Goal: Information Seeking & Learning: Learn about a topic

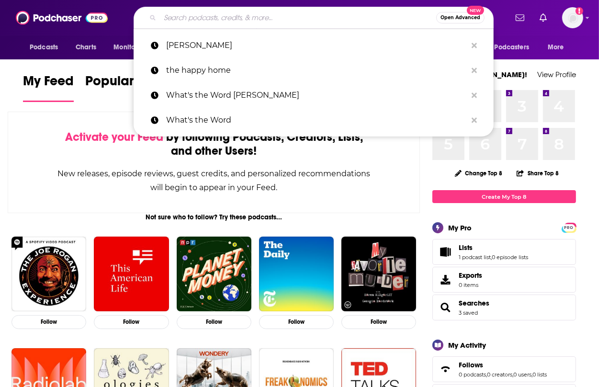
click at [315, 20] on input "Search podcasts, credits, & more..." at bounding box center [298, 17] width 276 height 15
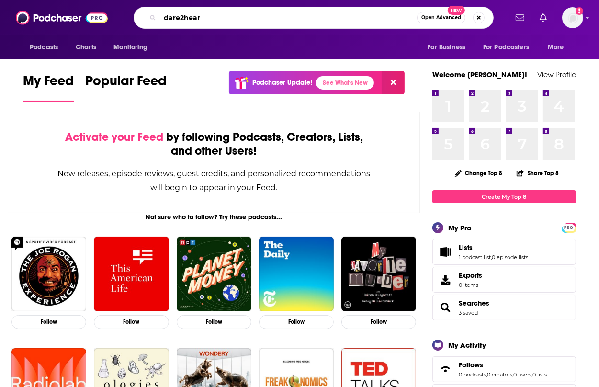
type input "dare2hear"
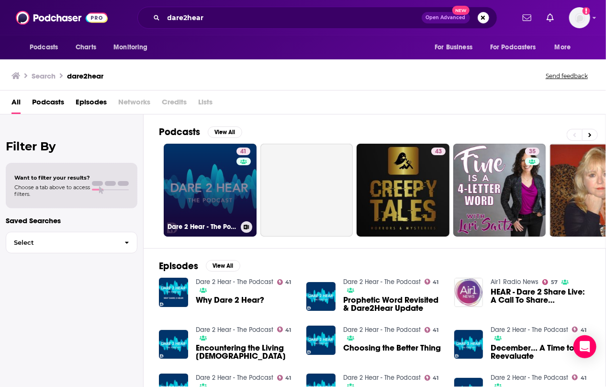
click at [219, 166] on link "41 Dare 2 Hear - The Podcast" at bounding box center [210, 190] width 93 height 93
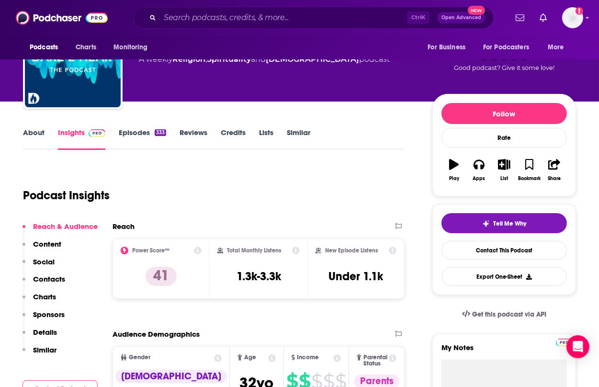
scroll to position [56, 0]
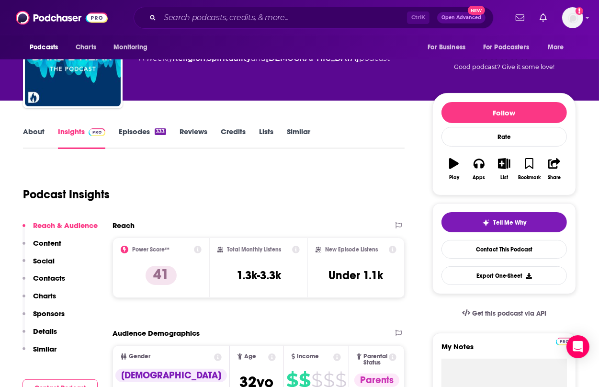
click at [40, 132] on link "About" at bounding box center [34, 138] width 22 height 22
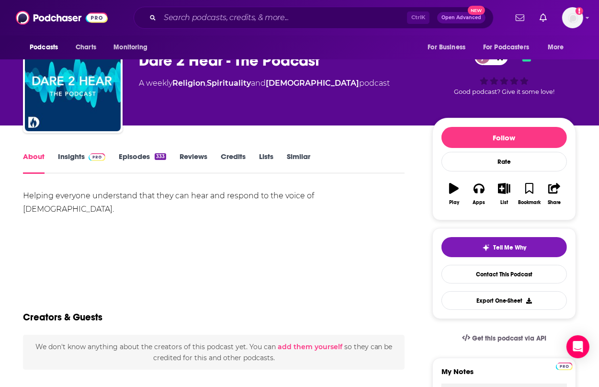
scroll to position [32, 0]
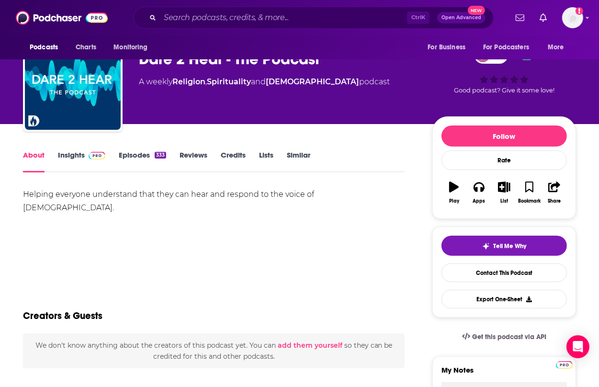
click at [129, 156] on link "Episodes 333" at bounding box center [142, 161] width 47 height 22
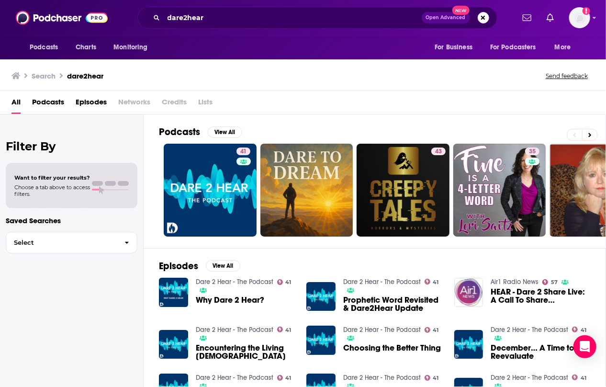
click at [18, 98] on span "All" at bounding box center [15, 104] width 9 height 20
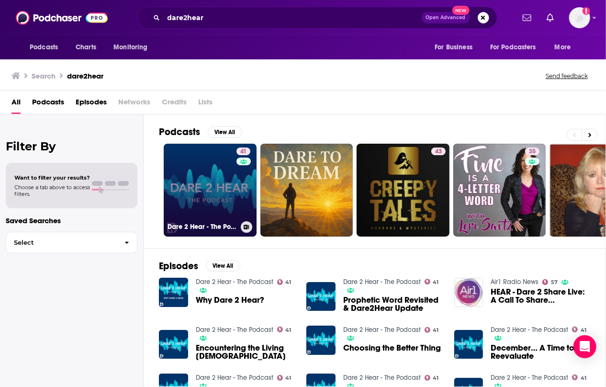
click at [191, 162] on link "41 Dare 2 Hear - The Podcast" at bounding box center [210, 190] width 93 height 93
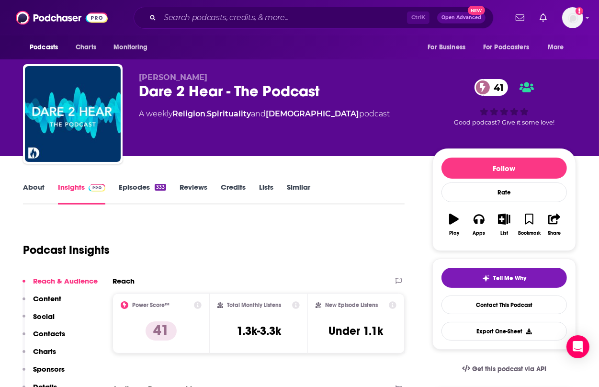
click at [33, 181] on div "About Insights Episodes 333 Reviews Credits Lists Similar" at bounding box center [213, 192] width 381 height 23
click at [37, 188] on link "About" at bounding box center [34, 193] width 22 height 22
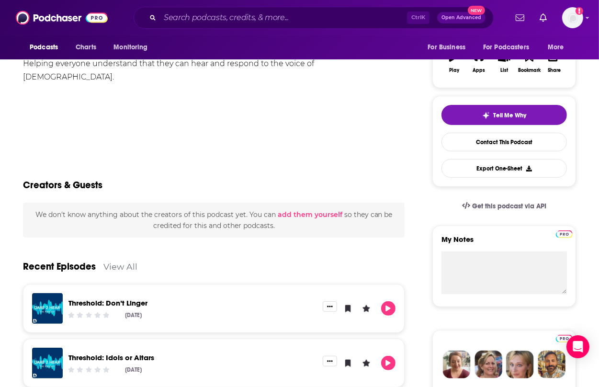
scroll to position [153, 0]
